Goal: Navigation & Orientation: Find specific page/section

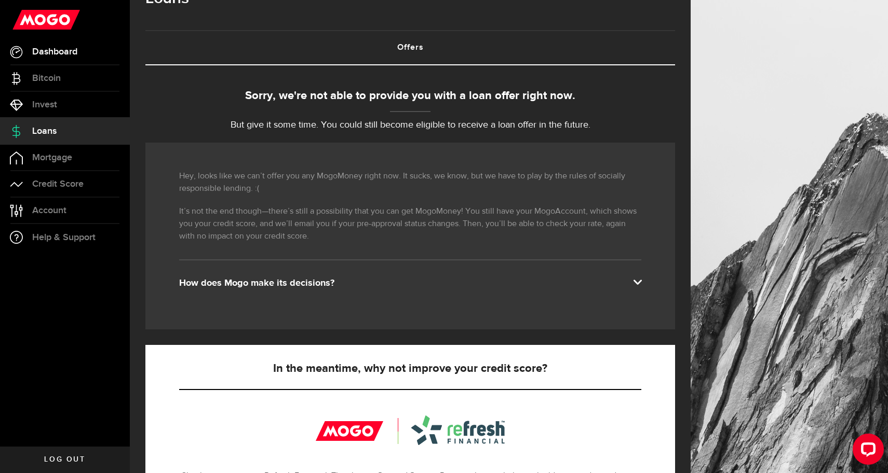
click at [46, 52] on span "Dashboard" at bounding box center [54, 51] width 45 height 9
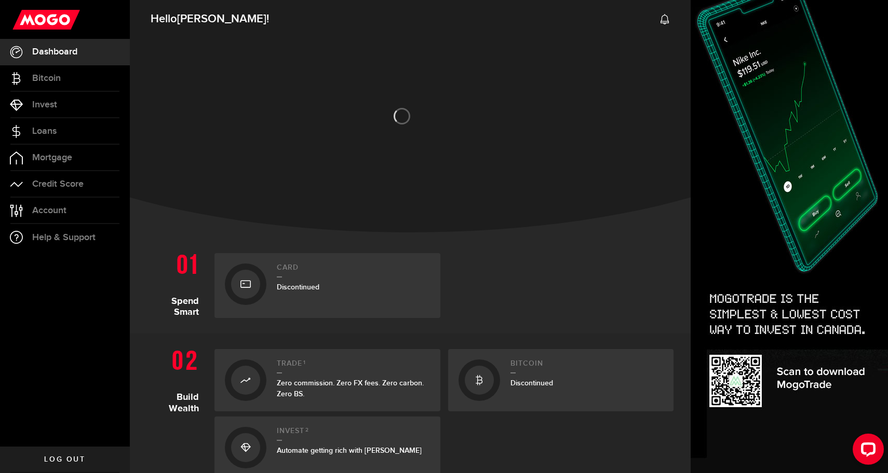
click at [318, 371] on h2 "Trade 1" at bounding box center [353, 367] width 153 height 14
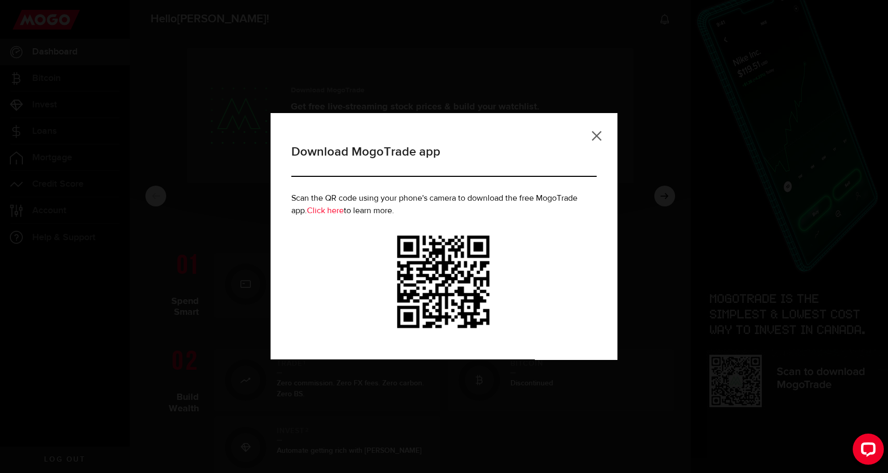
click at [595, 138] on link at bounding box center [596, 136] width 10 height 10
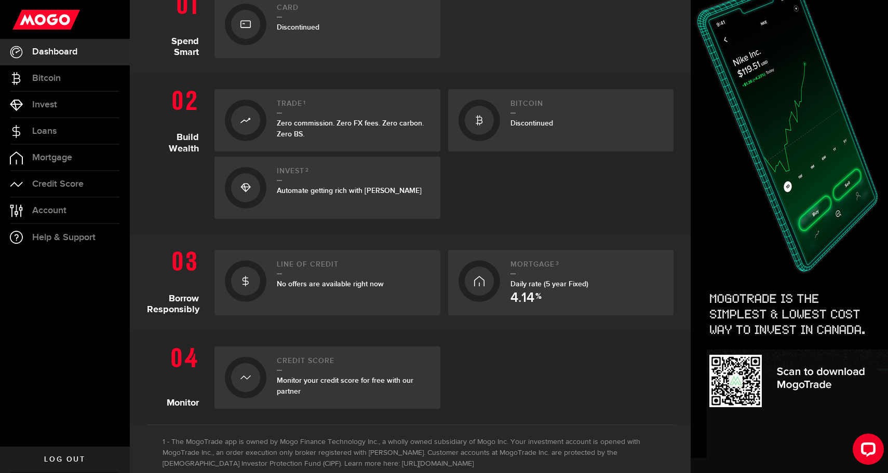
scroll to position [261, 0]
click at [335, 363] on h2 "Credit Score" at bounding box center [353, 364] width 153 height 14
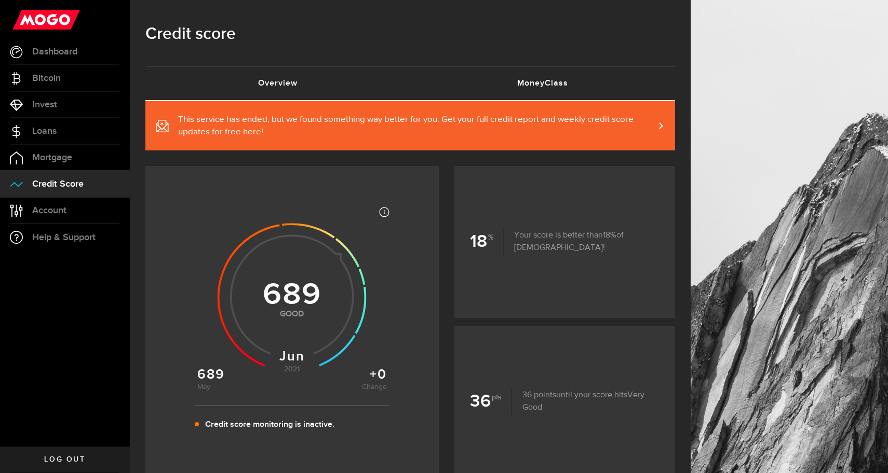
click at [487, 72] on link "MoneyClass (requires attention)" at bounding box center [542, 83] width 265 height 33
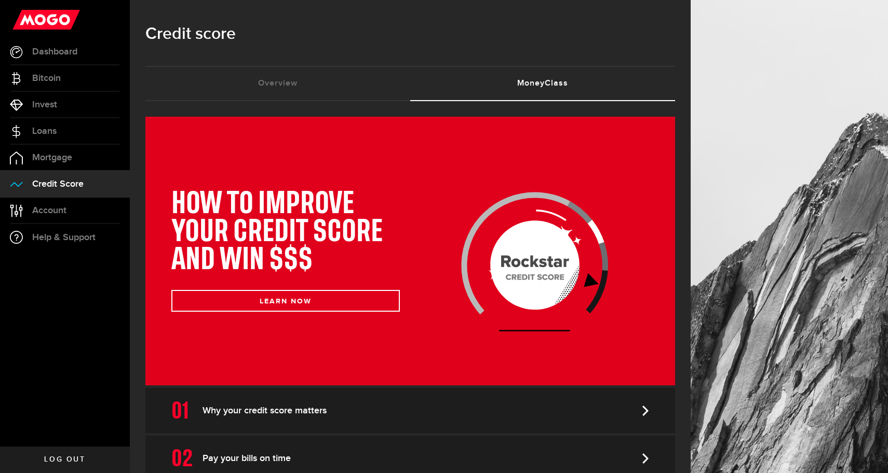
scroll to position [216, 0]
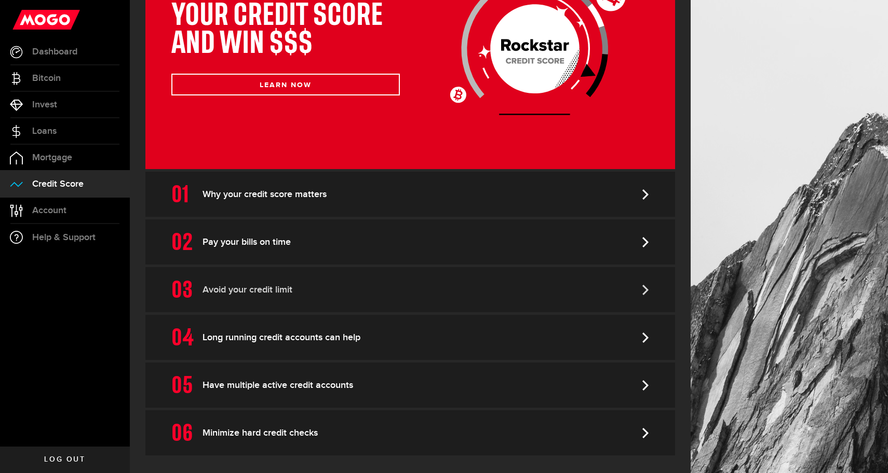
click at [228, 274] on link "Avoid your credit limit" at bounding box center [410, 289] width 530 height 45
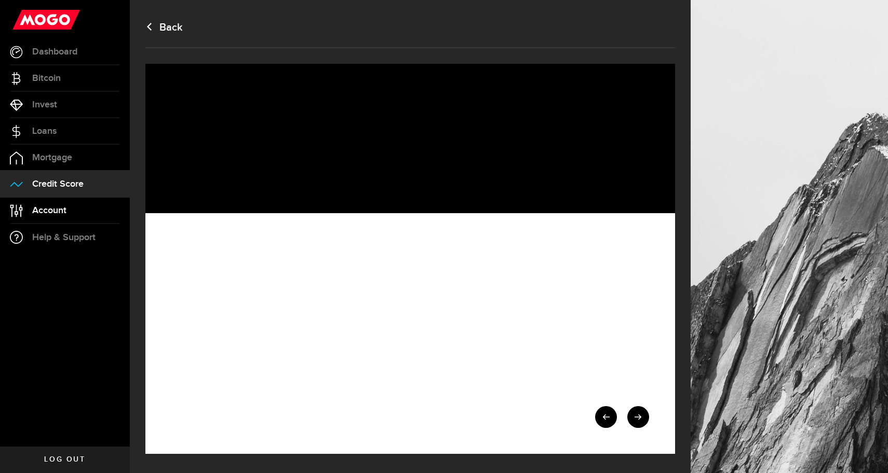
click at [76, 219] on link "Account Compte" at bounding box center [65, 211] width 130 height 26
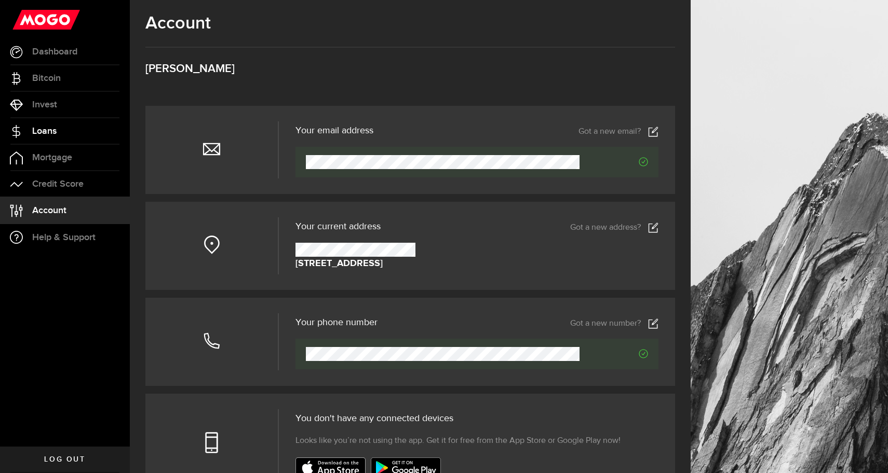
click at [72, 120] on link "Loans" at bounding box center [65, 131] width 130 height 26
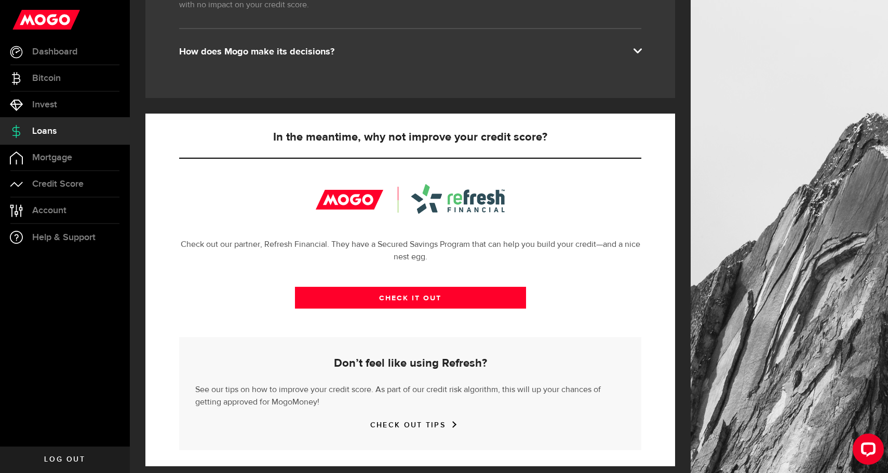
scroll to position [277, 0]
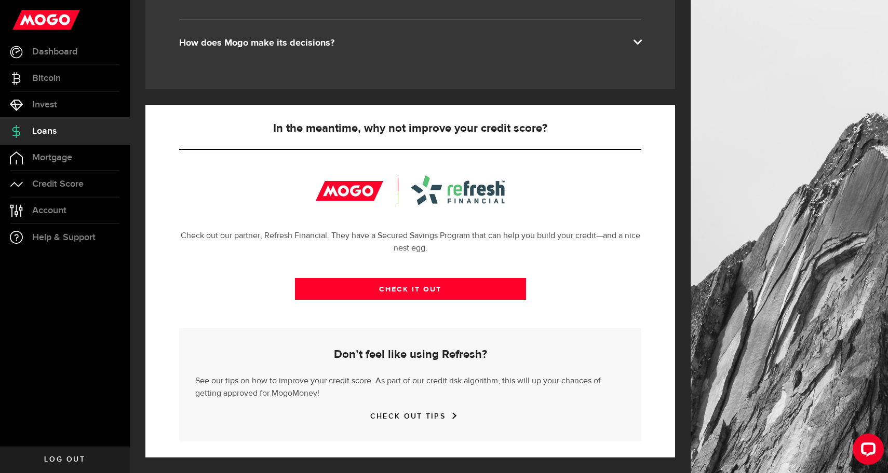
click at [322, 303] on div "CHECK IT OUT" at bounding box center [410, 296] width 462 height 63
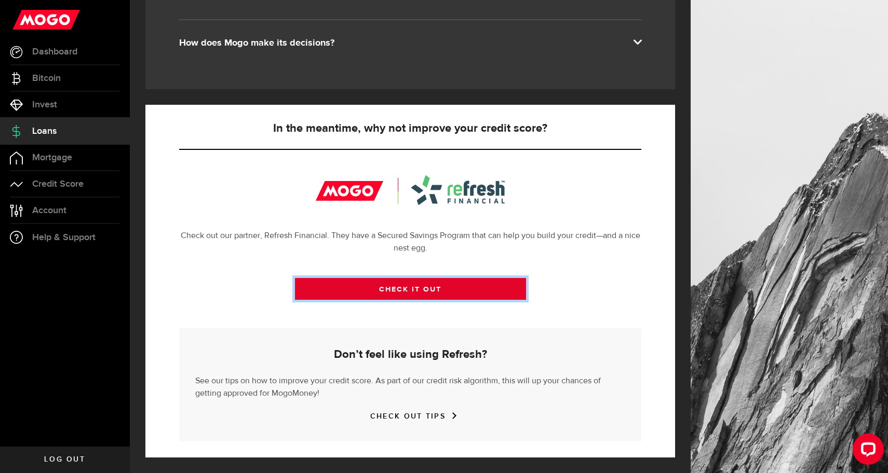
click at [324, 295] on link "CHECK IT OUT" at bounding box center [410, 289] width 231 height 22
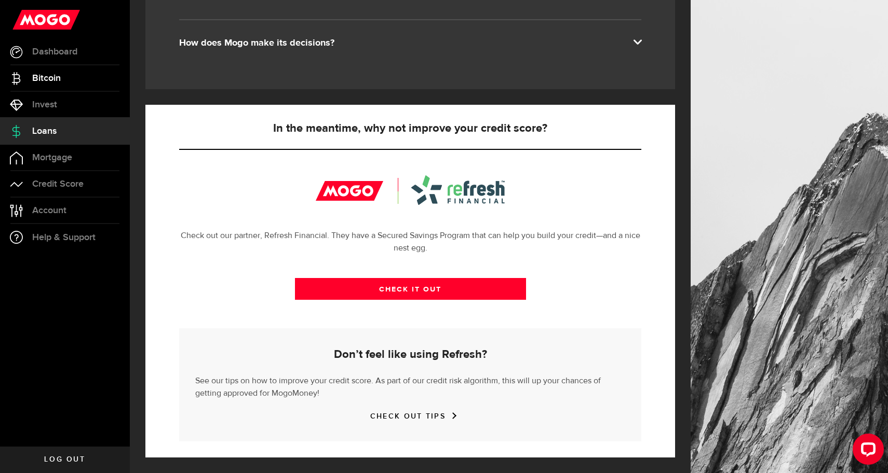
click at [56, 71] on link "Bitcoin" at bounding box center [65, 78] width 130 height 26
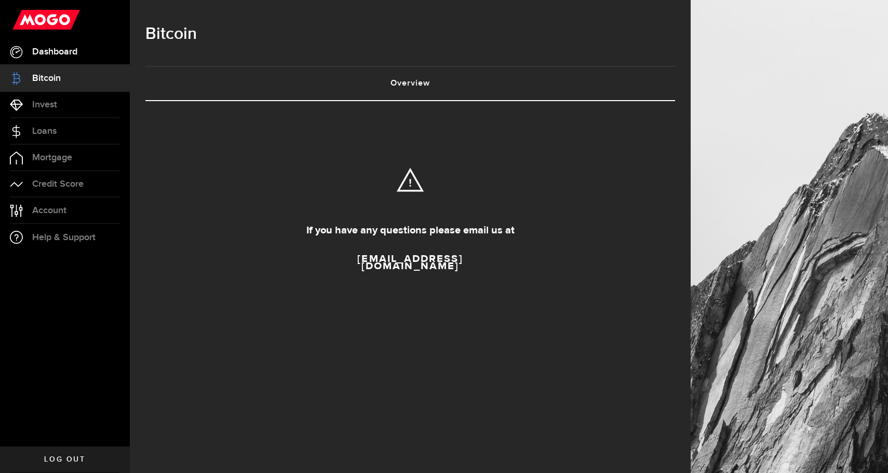
click at [76, 58] on link "Dashboard" at bounding box center [65, 52] width 130 height 26
